Goal: Information Seeking & Learning: Find contact information

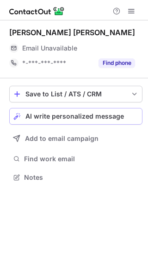
scroll to position [171, 148]
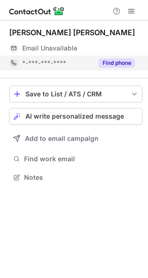
click at [116, 60] on button "Find phone" at bounding box center [117, 62] width 37 height 9
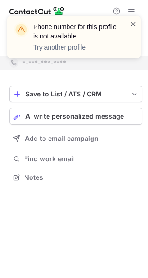
click at [135, 25] on span at bounding box center [133, 23] width 7 height 9
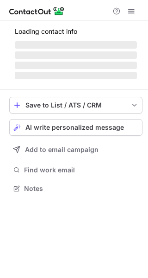
scroll to position [179, 148]
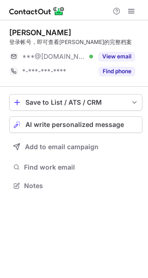
scroll to position [179, 148]
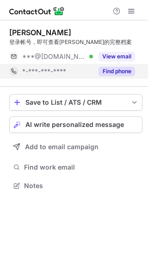
click at [119, 70] on button "Find phone" at bounding box center [117, 71] width 37 height 9
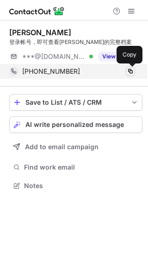
click at [130, 71] on span at bounding box center [130, 71] width 7 height 7
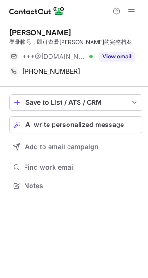
scroll to position [179, 148]
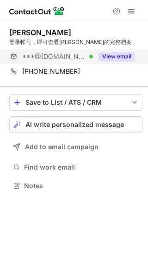
click at [105, 54] on button "View email" at bounding box center [117, 56] width 37 height 9
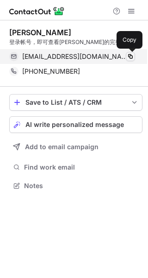
click at [129, 56] on span at bounding box center [130, 56] width 7 height 7
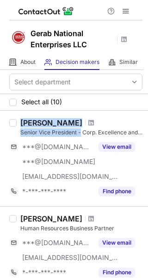
drag, startPoint x: 15, startPoint y: 131, endPoint x: 80, endPoint y: 132, distance: 64.3
click at [80, 132] on div "[PERSON_NAME] Senior Vice President - Corp. Excellence and HR ***@[DOMAIN_NAME]…" at bounding box center [74, 158] width 148 height 95
copy div "[PERSON_NAME] Senior Vice President -"
click at [50, 131] on div "Senior Vice President - Corp. Excellence and HR" at bounding box center [81, 132] width 122 height 8
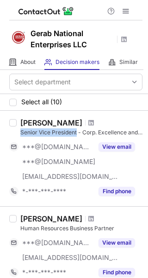
drag, startPoint x: 21, startPoint y: 131, endPoint x: 77, endPoint y: 132, distance: 56.5
click at [77, 132] on div "Senior Vice President - Corp. Excellence and HR" at bounding box center [81, 132] width 122 height 8
copy div "Senior Vice President"
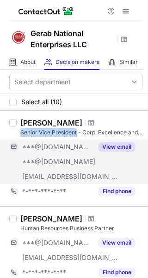
click at [110, 145] on button "View email" at bounding box center [117, 146] width 37 height 9
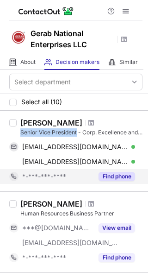
click at [115, 175] on button "Find phone" at bounding box center [117, 176] width 37 height 9
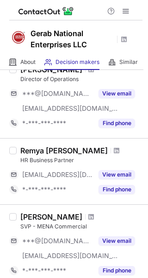
scroll to position [231, 0]
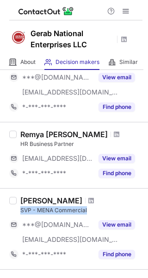
drag, startPoint x: 19, startPoint y: 208, endPoint x: 92, endPoint y: 212, distance: 72.3
click at [92, 212] on div "Essa Sharafi SVP - MENA Commercial ***@gmail.com ***@gerabnationalenterprises.c…" at bounding box center [80, 229] width 126 height 66
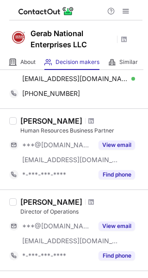
scroll to position [93, 0]
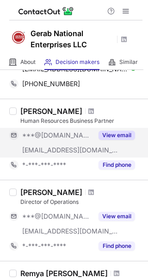
click at [116, 136] on button "View email" at bounding box center [117, 135] width 37 height 9
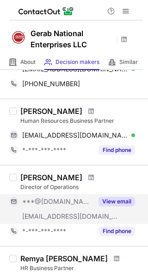
scroll to position [139, 0]
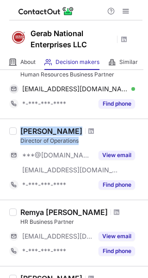
drag, startPoint x: 97, startPoint y: 142, endPoint x: 12, endPoint y: 143, distance: 85.2
click at [12, 143] on div "Abdulla Khoory Director of Operations ***@gmail.com ***@gerabnationalenterprise…" at bounding box center [74, 158] width 148 height 81
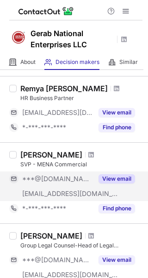
scroll to position [278, 0]
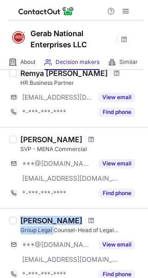
drag, startPoint x: 14, startPoint y: 230, endPoint x: 56, endPoint y: 232, distance: 41.7
click at [56, 232] on div "Vijayakumari K Group Legal Counsel-Head of Legal Department ***@gmail.com ***@g…" at bounding box center [74, 248] width 148 height 81
click at [44, 229] on div "Group Legal Counsel-Head of Legal Department" at bounding box center [81, 230] width 122 height 8
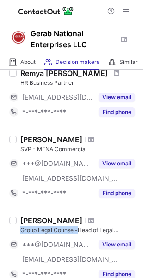
drag, startPoint x: 20, startPoint y: 229, endPoint x: 77, endPoint y: 232, distance: 57.5
click at [77, 232] on div "Vijayakumari K Group Legal Counsel-Head of Legal Department ***@gmail.com ***@g…" at bounding box center [80, 249] width 126 height 66
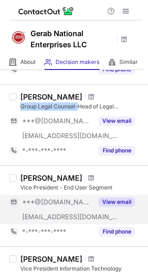
scroll to position [417, 0]
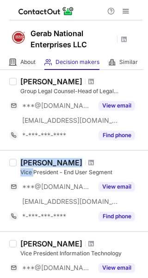
drag, startPoint x: 15, startPoint y: 172, endPoint x: 35, endPoint y: 174, distance: 20.1
click at [35, 174] on div "Nadeem Abdul-hadi Vice President - End User Segment ***@hotmail.com ***@gerabna…" at bounding box center [74, 190] width 148 height 81
click at [35, 174] on div "Vice President - End User Segment" at bounding box center [81, 172] width 122 height 8
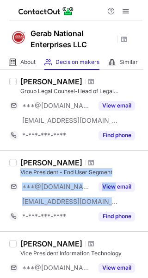
drag, startPoint x: 21, startPoint y: 173, endPoint x: 113, endPoint y: 177, distance: 92.2
click at [113, 177] on div "Nadeem Abdul-hadi Vice President - End User Segment ***@hotmail.com ***@gerabna…" at bounding box center [80, 191] width 126 height 66
click at [30, 174] on div "Vice President - End User Segment" at bounding box center [81, 172] width 122 height 8
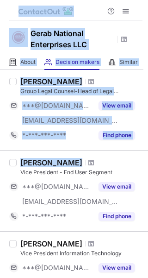
scroll to position [683, 0]
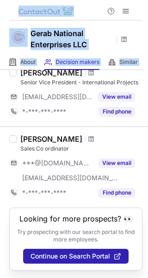
drag, startPoint x: 22, startPoint y: 172, endPoint x: -604, endPoint y: 444, distance: 682.6
click at [0, 277] on html "Gerab National Enterprises LLC About About Company Decision makers View Employe…" at bounding box center [74, 139] width 148 height 278
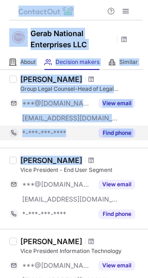
scroll to position [359, 0]
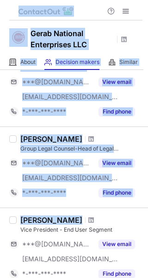
click at [51, 213] on div "Nadeem Abdul-hadi Vice President - End User Segment ***@hotmail.com ***@gerabna…" at bounding box center [74, 247] width 148 height 81
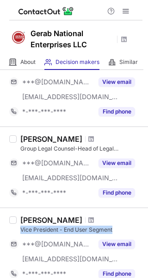
drag, startPoint x: 19, startPoint y: 230, endPoint x: 113, endPoint y: 230, distance: 94.0
click at [113, 230] on div "Nadeem Abdul-hadi Vice President - End User Segment ***@hotmail.com ***@gerabna…" at bounding box center [80, 248] width 126 height 66
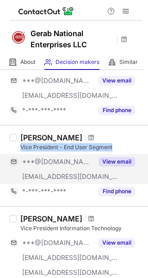
scroll to position [452, 0]
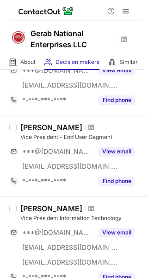
click at [116, 143] on div "Nadeem Abdul-hadi Vice President - End User Segment ***@hotmail.com ***@gerabna…" at bounding box center [80, 156] width 126 height 66
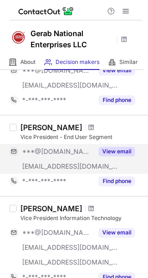
click at [121, 155] on button "View email" at bounding box center [117, 151] width 37 height 9
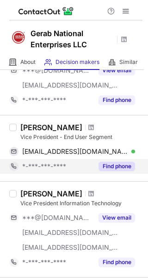
click at [121, 167] on button "Find phone" at bounding box center [117, 166] width 37 height 9
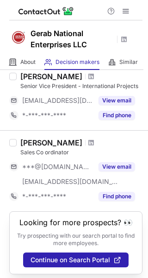
scroll to position [668, 0]
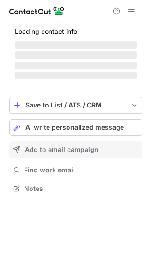
scroll to position [179, 148]
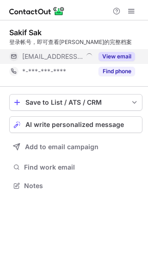
click at [117, 56] on button "View email" at bounding box center [117, 56] width 37 height 9
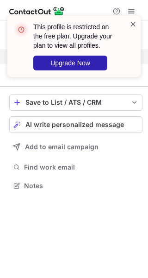
click at [132, 23] on span at bounding box center [133, 23] width 7 height 9
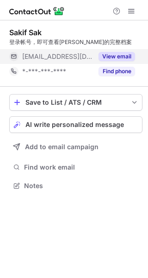
click at [115, 69] on button "Find phone" at bounding box center [117, 71] width 37 height 9
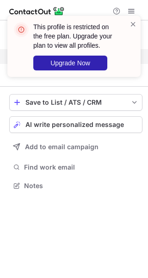
scroll to position [164, 148]
click at [129, 21] on div "This profile is restricted on the free plan. Upgrade your plan to view all prof…" at bounding box center [70, 46] width 118 height 54
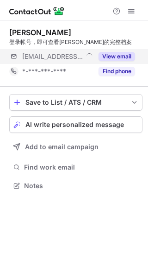
scroll to position [179, 148]
click at [120, 55] on button "View email" at bounding box center [117, 56] width 37 height 9
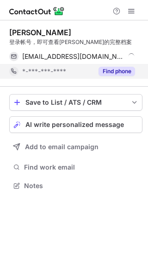
click at [119, 70] on button "Find phone" at bounding box center [117, 71] width 37 height 9
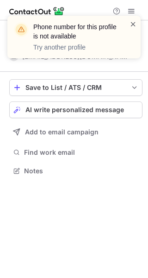
scroll to position [164, 148]
click at [134, 22] on span at bounding box center [133, 23] width 7 height 9
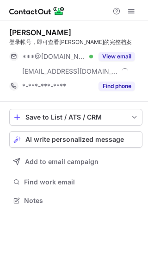
scroll to position [194, 148]
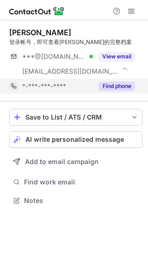
click at [106, 86] on button "Find phone" at bounding box center [117, 85] width 37 height 9
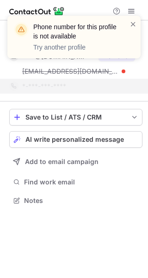
click at [129, 26] on div "Phone number for this profile is not available Try another profile" at bounding box center [70, 36] width 118 height 35
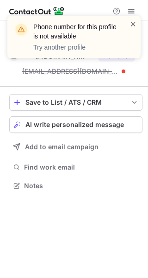
click at [133, 23] on span at bounding box center [133, 23] width 7 height 9
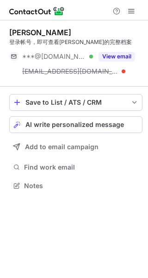
click at [118, 53] on button "View email" at bounding box center [117, 56] width 37 height 9
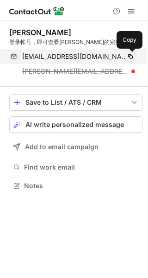
click at [130, 56] on span at bounding box center [130, 56] width 7 height 7
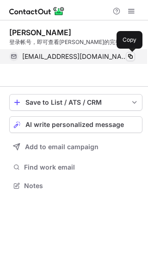
scroll to position [164, 148]
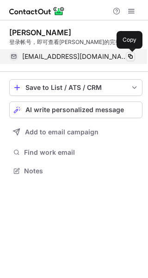
click at [128, 55] on span at bounding box center [130, 56] width 7 height 7
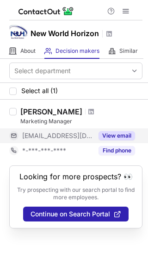
click at [118, 136] on button "View email" at bounding box center [117, 135] width 37 height 9
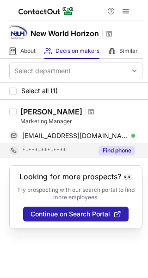
click at [120, 147] on button "Find phone" at bounding box center [117, 150] width 37 height 9
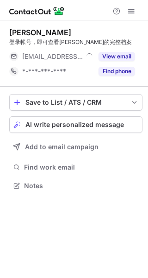
scroll to position [179, 148]
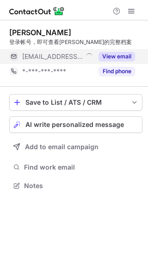
click at [122, 53] on button "View email" at bounding box center [117, 56] width 37 height 9
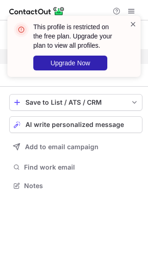
click at [132, 25] on span at bounding box center [133, 23] width 7 height 9
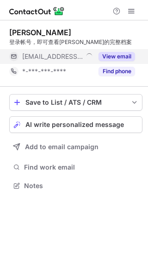
click at [122, 67] on div "This profile is restricted on the free plan. Upgrade your plan to view all prof…" at bounding box center [79, 46] width 93 height 48
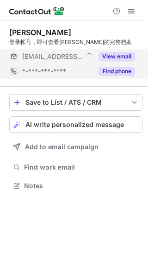
click at [121, 71] on button "Find phone" at bounding box center [117, 71] width 37 height 9
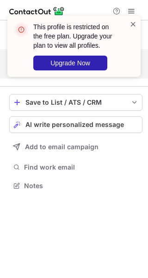
click at [131, 22] on span at bounding box center [133, 23] width 7 height 9
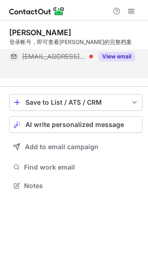
scroll to position [164, 148]
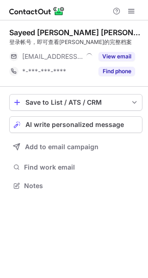
scroll to position [179, 148]
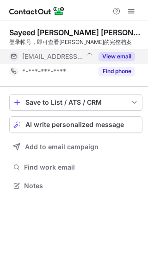
click at [124, 52] on button "View email" at bounding box center [117, 56] width 37 height 9
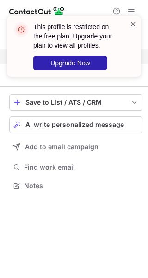
click at [136, 27] on span at bounding box center [133, 23] width 7 height 9
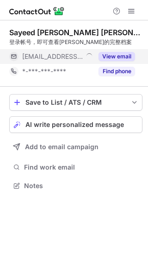
drag, startPoint x: 123, startPoint y: 53, endPoint x: 123, endPoint y: 58, distance: 5.1
click at [123, 57] on button "View email" at bounding box center [117, 56] width 37 height 9
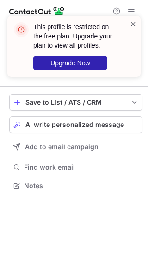
click at [134, 25] on span at bounding box center [133, 23] width 7 height 9
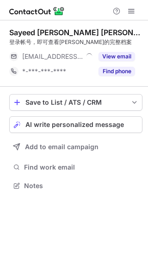
click at [127, 71] on div "This profile is restricted on the free plan. Upgrade your plan to view all prof…" at bounding box center [70, 46] width 118 height 54
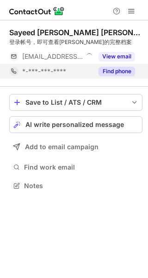
click at [123, 68] on button "Find phone" at bounding box center [117, 71] width 37 height 9
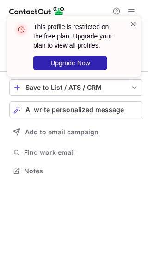
click at [135, 25] on span at bounding box center [133, 23] width 7 height 9
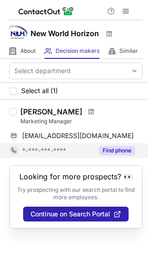
click at [111, 152] on button "Find phone" at bounding box center [117, 150] width 37 height 9
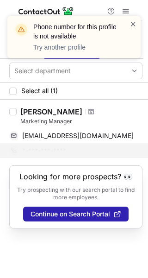
click at [134, 23] on span at bounding box center [133, 23] width 7 height 9
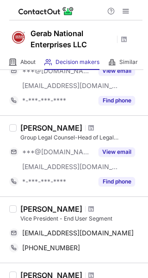
scroll to position [417, 0]
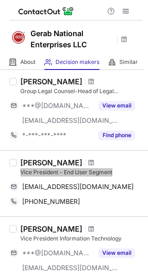
drag, startPoint x: 116, startPoint y: 173, endPoint x: 19, endPoint y: 174, distance: 96.7
click at [19, 174] on div "Nadeem Abdul-hadi Vice President - End User Segment nadeemium@hotmail.com Copy …" at bounding box center [80, 183] width 126 height 51
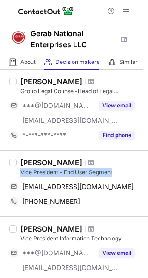
click at [40, 170] on div "Vice President - End User Segment" at bounding box center [81, 172] width 122 height 8
drag, startPoint x: 19, startPoint y: 171, endPoint x: 125, endPoint y: 172, distance: 106.4
click at [125, 172] on div "Nadeem Abdul-hadi Vice President - End User Segment nadeemium@hotmail.com Copy …" at bounding box center [80, 183] width 126 height 51
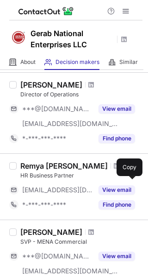
scroll to position [0, 0]
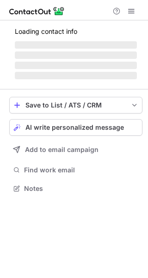
scroll to position [179, 148]
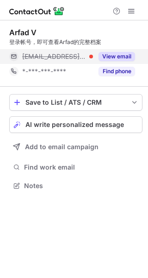
click at [121, 58] on button "View email" at bounding box center [117, 56] width 37 height 9
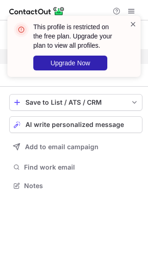
click at [131, 25] on span at bounding box center [133, 23] width 7 height 9
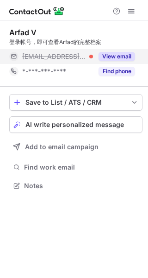
click at [120, 25] on div "This profile is restricted on the free plan. Upgrade your plan to view all prof…" at bounding box center [74, 15] width 148 height 19
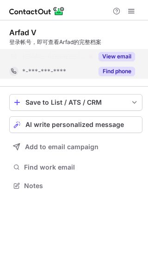
click at [120, 71] on div "Arfad V 登录帐号，即可查看Arfad的完整档案 ***@point9tech.com View email *-***-***-**** Find p…" at bounding box center [75, 53] width 133 height 66
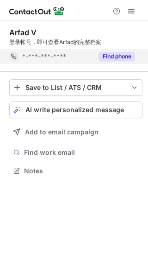
scroll to position [164, 148]
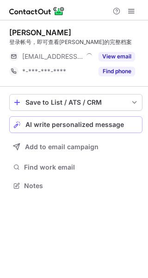
scroll to position [179, 148]
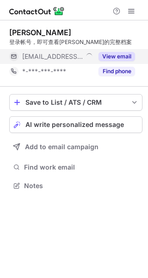
click at [117, 54] on button "View email" at bounding box center [117, 56] width 37 height 9
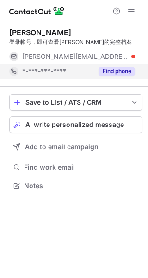
click at [117, 70] on button "Find phone" at bounding box center [117, 71] width 37 height 9
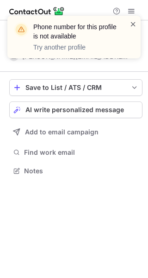
scroll to position [164, 148]
click at [131, 22] on span at bounding box center [133, 23] width 7 height 9
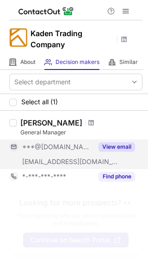
click at [107, 142] on button "View email" at bounding box center [117, 146] width 37 height 9
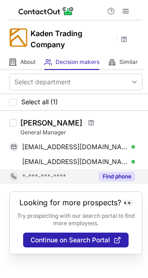
click at [108, 178] on button "Find phone" at bounding box center [117, 176] width 37 height 9
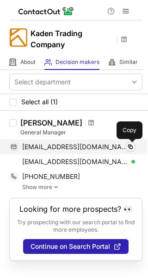
click at [133, 145] on span at bounding box center [130, 146] width 7 height 7
click at [131, 148] on span at bounding box center [130, 146] width 7 height 7
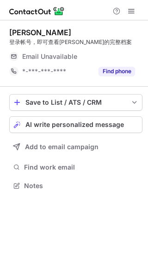
scroll to position [179, 148]
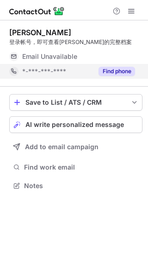
click at [110, 71] on button "Find phone" at bounding box center [117, 71] width 37 height 9
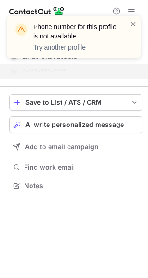
click at [129, 26] on div "Phone number for this profile is not available Try another profile" at bounding box center [70, 36] width 118 height 35
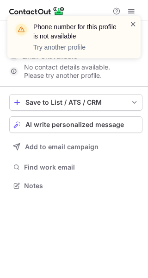
click at [131, 25] on span at bounding box center [133, 23] width 7 height 9
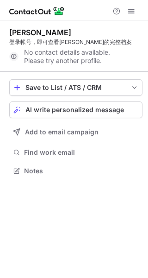
scroll to position [164, 148]
